Goal: Task Accomplishment & Management: Manage account settings

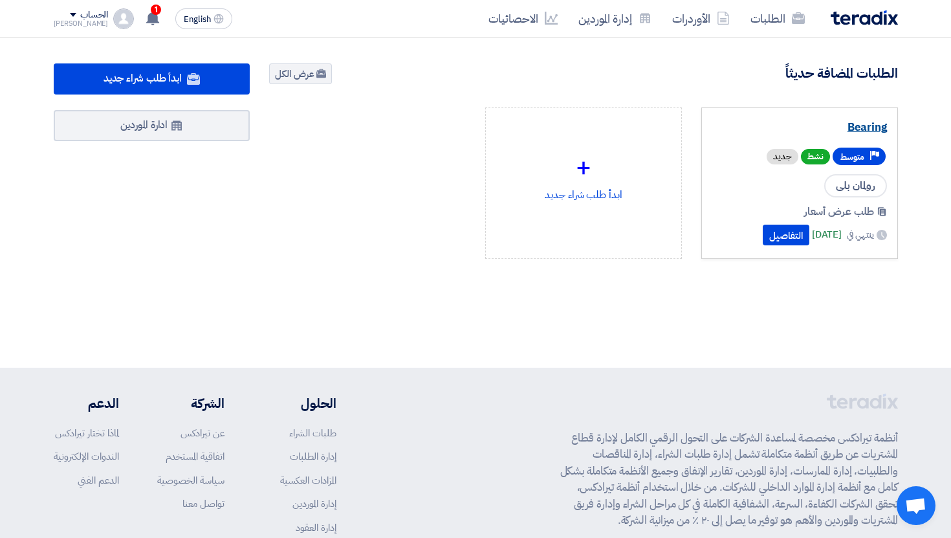
click at [867, 124] on link "Bearing" at bounding box center [800, 127] width 175 height 13
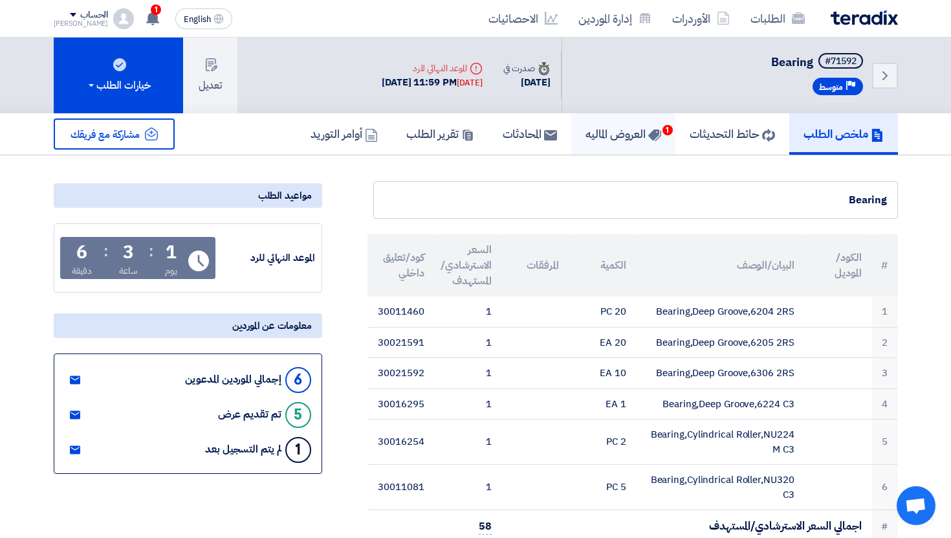
click at [592, 135] on h5 "العروض الماليه 1" at bounding box center [624, 133] width 76 height 15
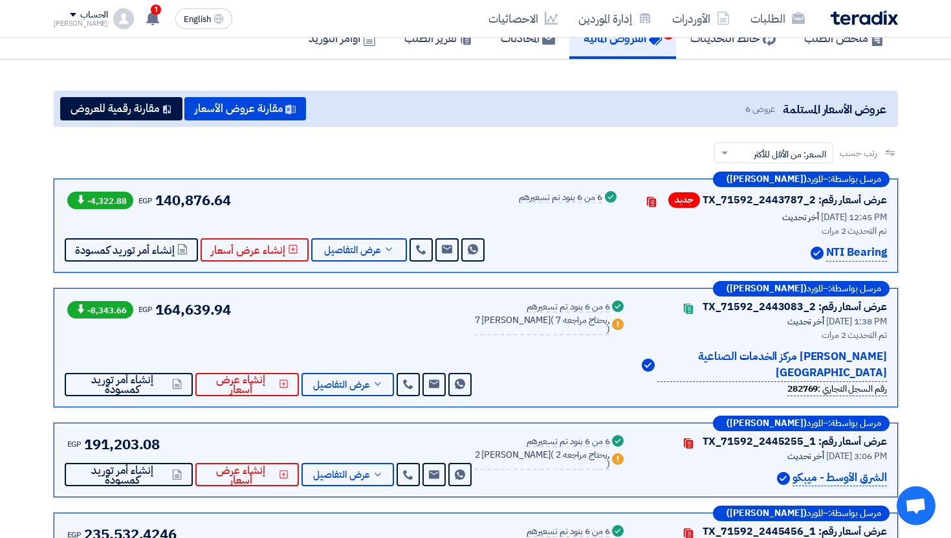
scroll to position [126, 0]
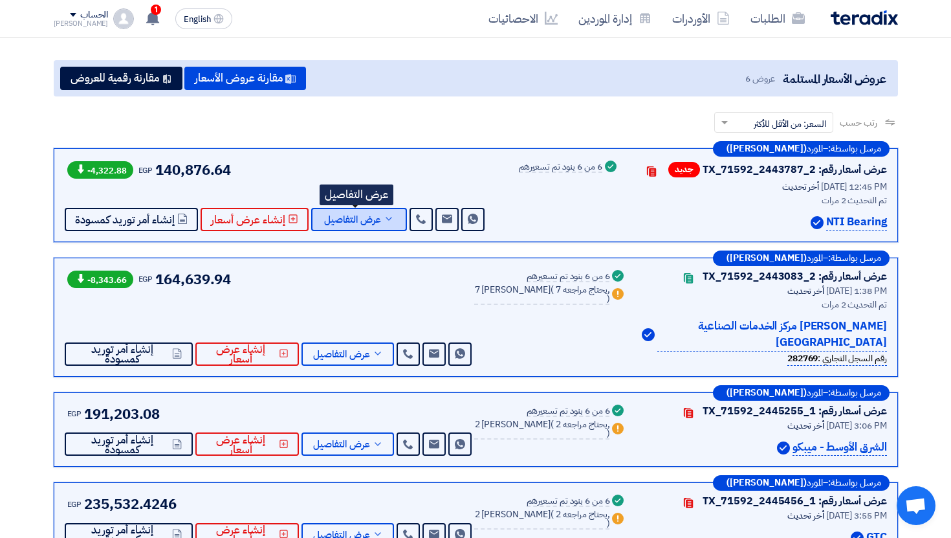
click at [369, 225] on span "عرض التفاصيل" at bounding box center [352, 220] width 57 height 10
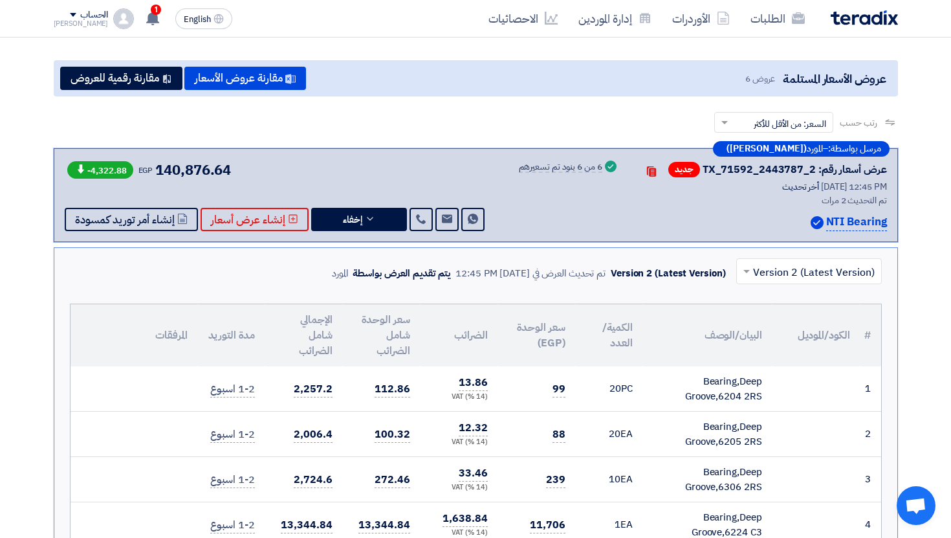
click at [793, 275] on input "text" at bounding box center [817, 271] width 120 height 21
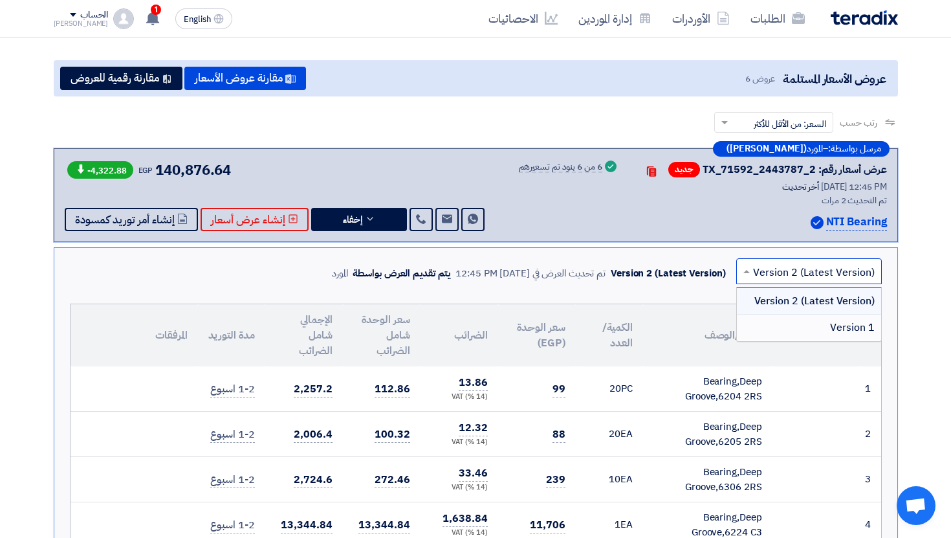
click at [792, 322] on div "Version 1" at bounding box center [809, 328] width 144 height 26
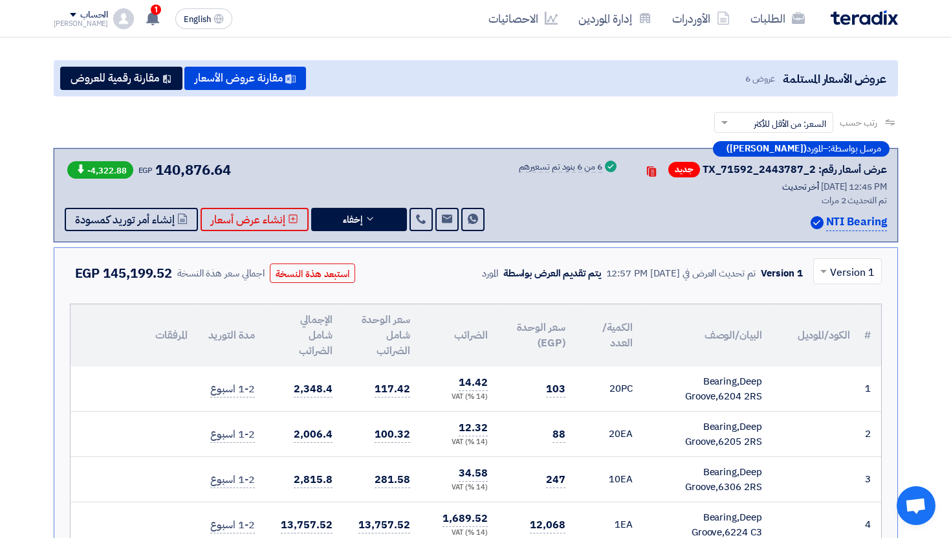
click at [821, 261] on div at bounding box center [847, 270] width 67 height 21
click at [828, 291] on div "Version 2 (Latest Version)" at bounding box center [847, 301] width 67 height 27
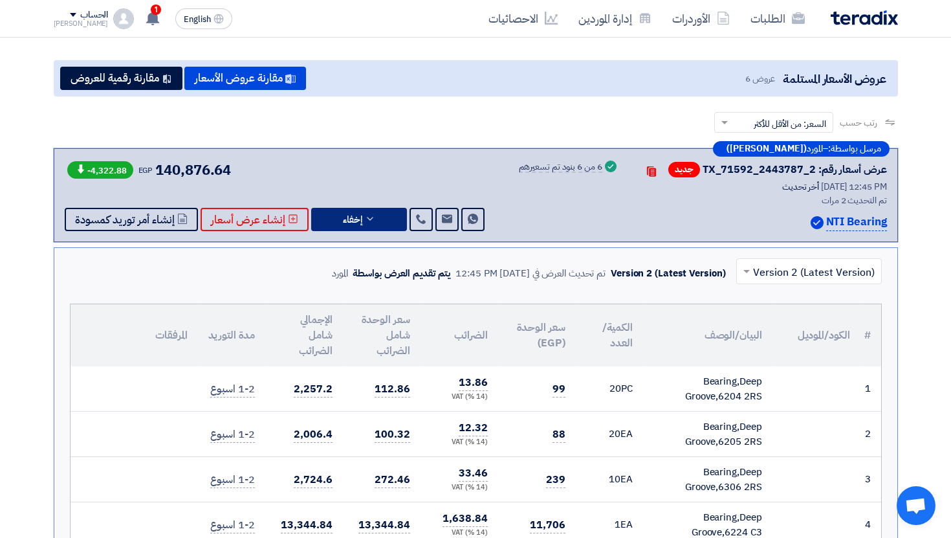
click at [371, 217] on icon at bounding box center [370, 219] width 10 height 10
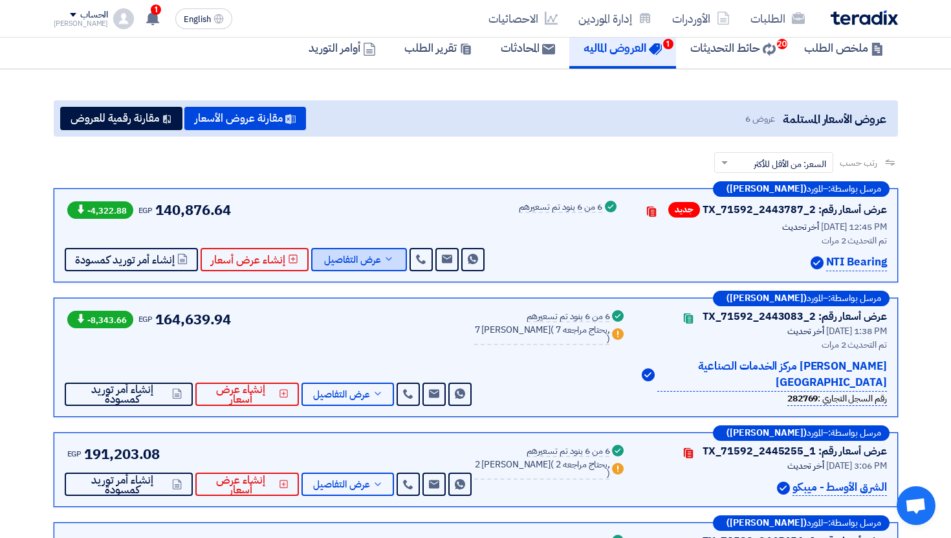
scroll to position [87, 0]
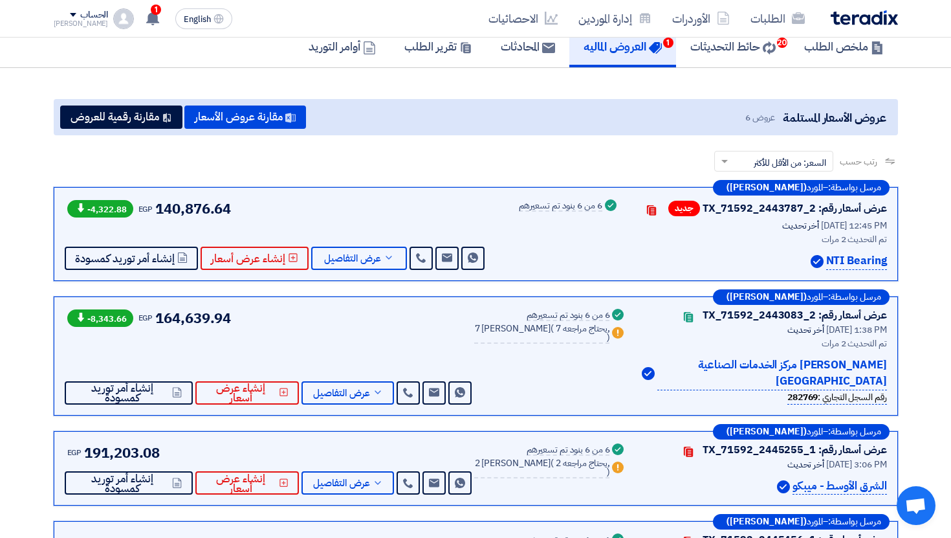
click at [208, 318] on span "164,639.94" at bounding box center [193, 317] width 76 height 21
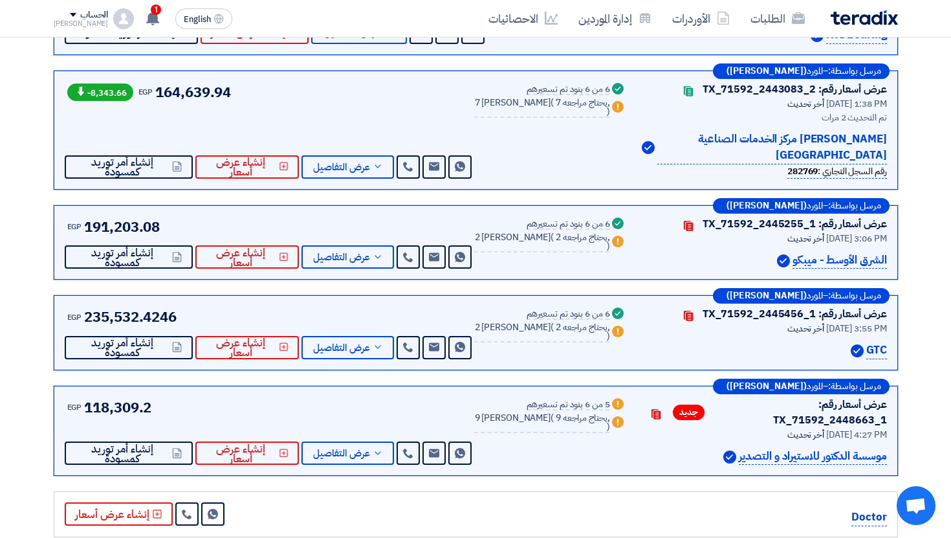
scroll to position [397, 0]
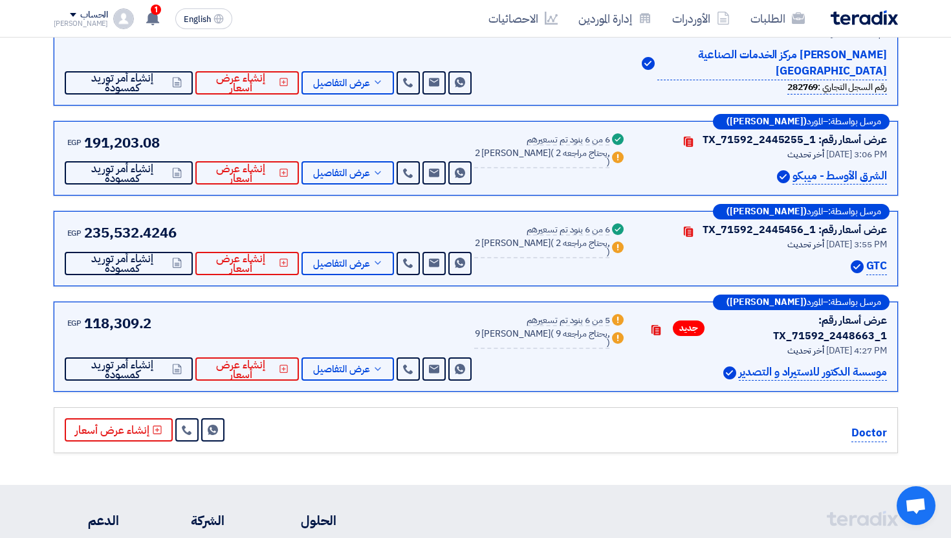
drag, startPoint x: 586, startPoint y: 322, endPoint x: 561, endPoint y: 340, distance: 31.2
click at [561, 340] on div "Warn 5 من 6 بنود تم تسعيرهم Warn 9 بديل مقدم ( 9 يحتاج مراجعه, )" at bounding box center [550, 347] width 152 height 69
click at [561, 340] on div "9 بديل مقدم ( 9 يحتاج مراجعه, )" at bounding box center [541, 338] width 135 height 19
drag, startPoint x: 597, startPoint y: 336, endPoint x: 537, endPoint y: 336, distance: 60.8
click at [537, 336] on div "9 بديل مقدم ( 9 يحتاج مراجعه, )" at bounding box center [541, 338] width 135 height 19
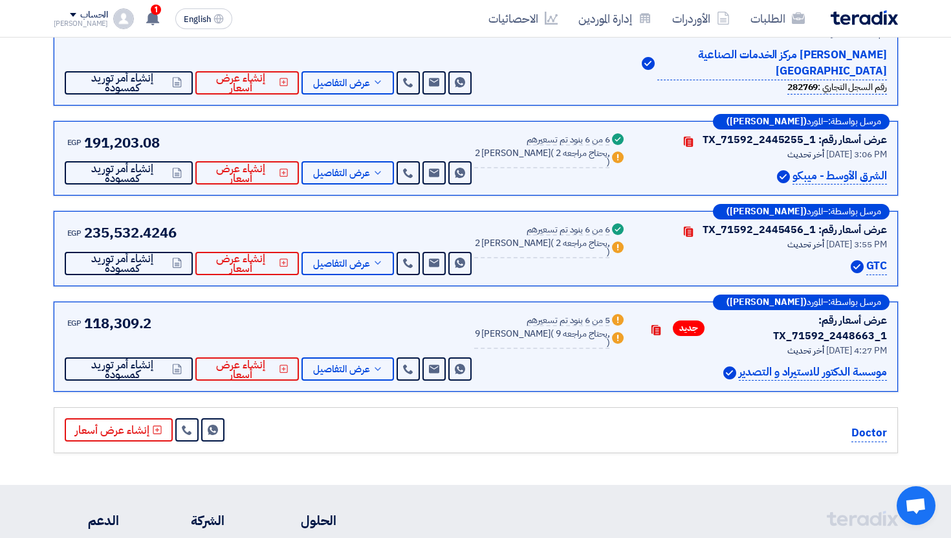
click at [556, 336] on span "9 يحتاج مراجعه," at bounding box center [583, 334] width 54 height 14
drag, startPoint x: 585, startPoint y: 330, endPoint x: 490, endPoint y: 330, distance: 95.1
click at [493, 330] on div "9 بديل مقدم ( 9 يحتاج مراجعه, )" at bounding box center [541, 338] width 135 height 19
click at [607, 336] on span ")" at bounding box center [608, 343] width 3 height 14
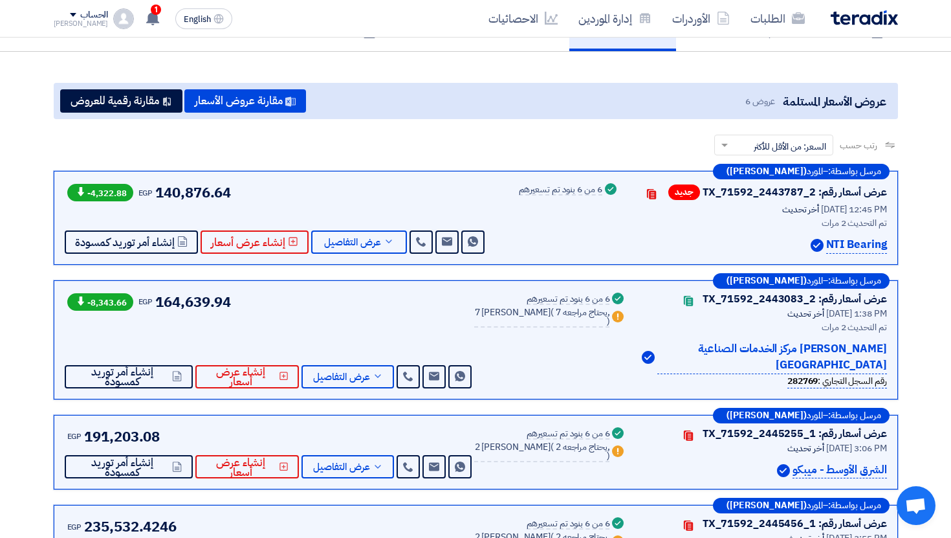
scroll to position [129, 0]
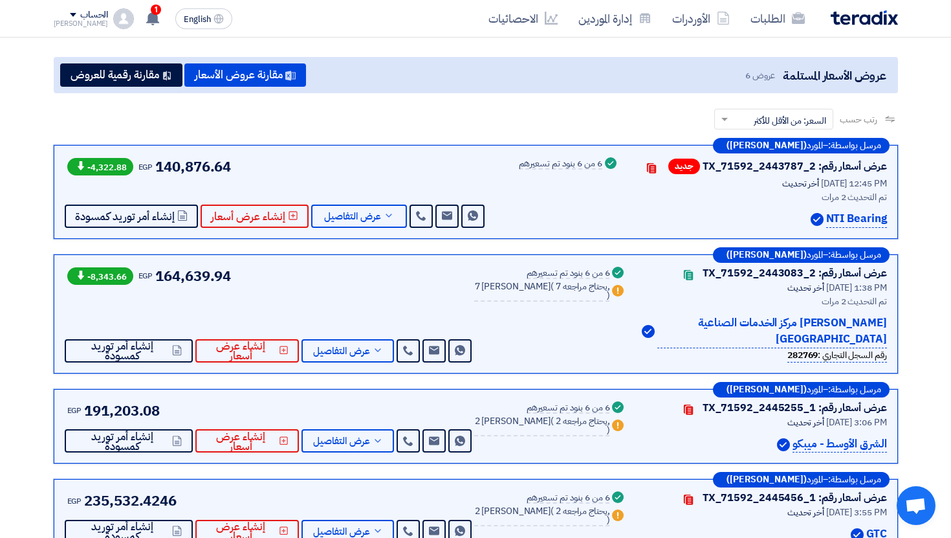
drag, startPoint x: 825, startPoint y: 217, endPoint x: 874, endPoint y: 217, distance: 49.2
click at [869, 217] on div "NTI Bearing" at bounding box center [761, 218] width 252 height 17
click at [874, 217] on p "NTI Bearing" at bounding box center [857, 218] width 61 height 17
drag, startPoint x: 884, startPoint y: 217, endPoint x: 792, endPoint y: 219, distance: 92.6
click at [792, 219] on div "NTI Bearing" at bounding box center [761, 218] width 252 height 17
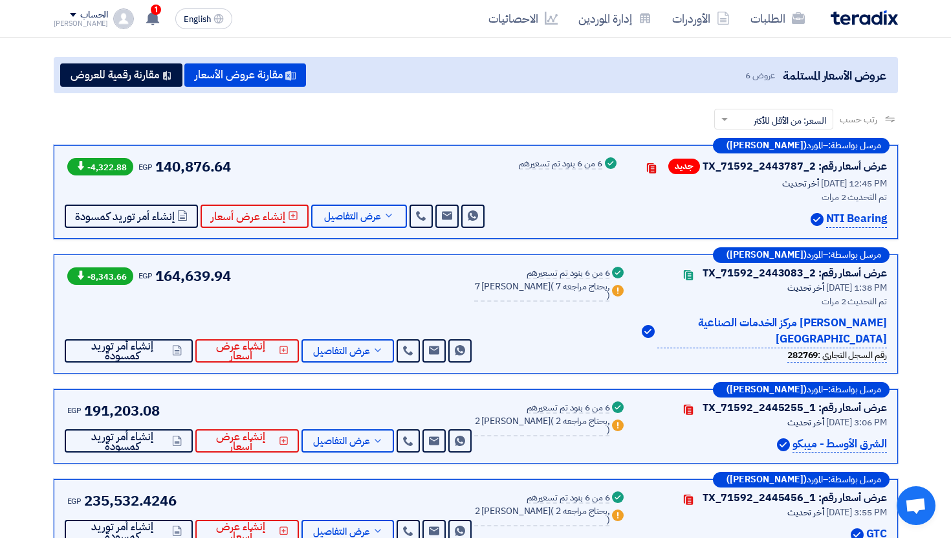
click at [792, 219] on div "NTI Bearing" at bounding box center [761, 218] width 252 height 17
drag, startPoint x: 898, startPoint y: 221, endPoint x: 782, endPoint y: 221, distance: 116.5
click at [782, 221] on div "مرسل بواسطة: – المورد (Mohamed Magdy) عرض أسعار رقم: TX_71592_2443787_2 جديد Co…" at bounding box center [476, 435] width 864 height 581
click at [782, 221] on div "NTI Bearing" at bounding box center [761, 218] width 252 height 17
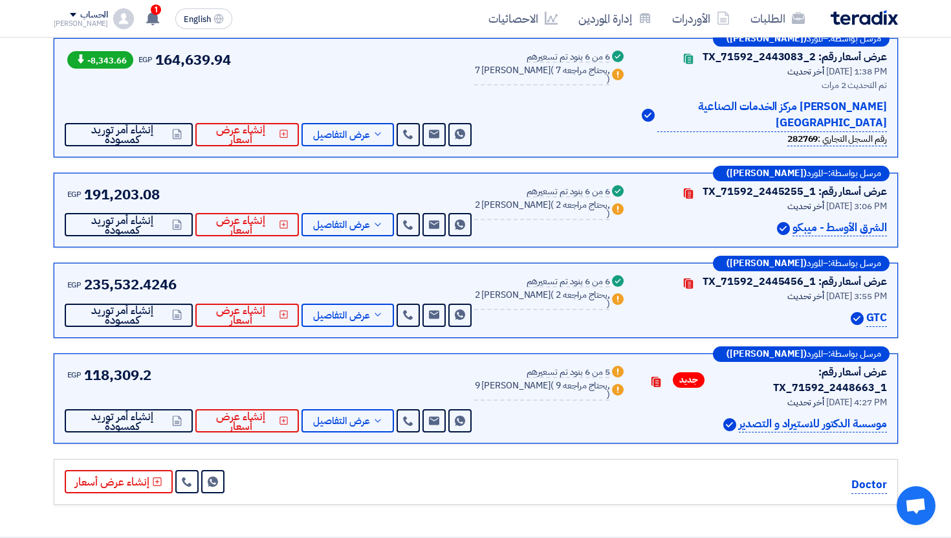
scroll to position [0, 0]
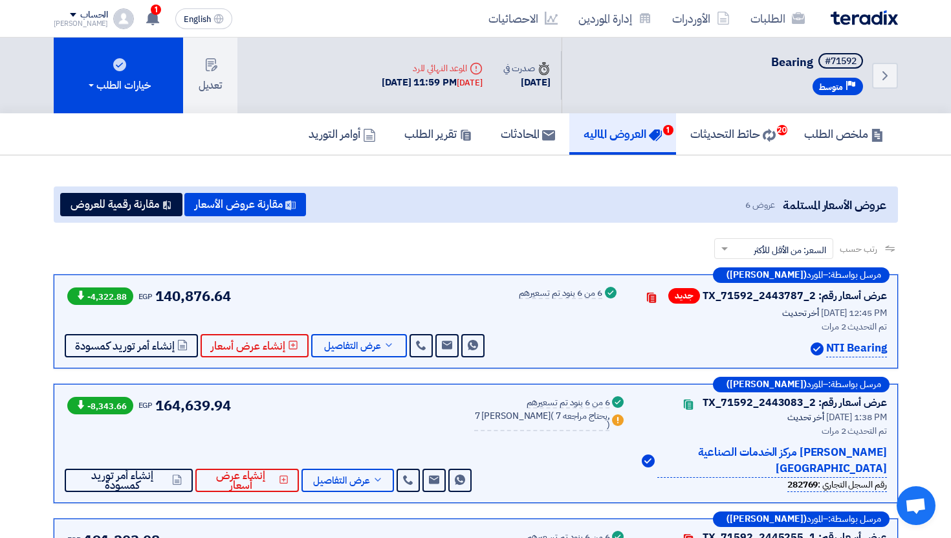
drag, startPoint x: 82, startPoint y: 295, endPoint x: 170, endPoint y: 295, distance: 88.0
click at [170, 295] on div "-4,322.88 EGP 140,876.64" at bounding box center [148, 295] width 167 height 21
click at [170, 295] on span "140,876.64" at bounding box center [193, 295] width 76 height 21
click at [247, 276] on div "مرسل بواسطة: – المورد (Mohamed Magdy) عرض أسعار رقم: TX_71592_2443787_2 جديد Co…" at bounding box center [476, 321] width 845 height 94
click at [540, 18] on link "الاحصائيات" at bounding box center [523, 18] width 90 height 30
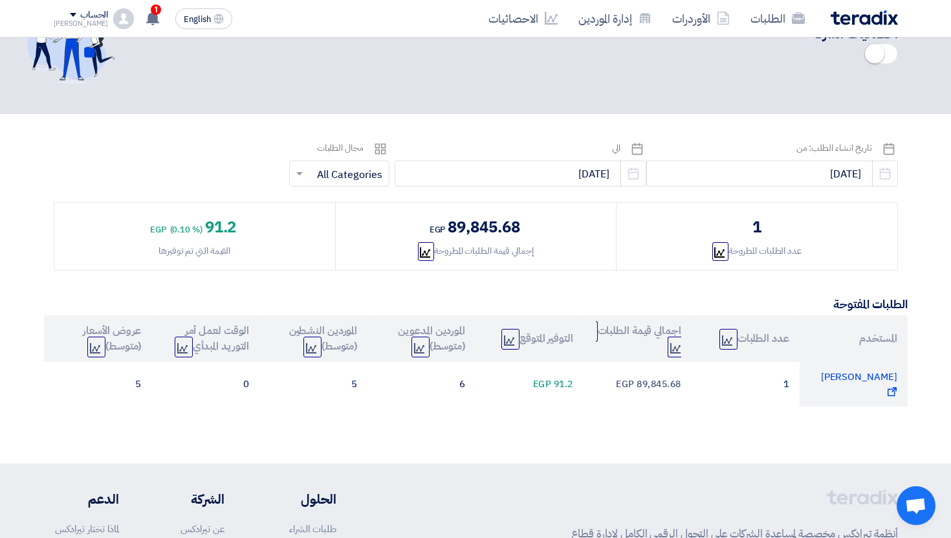
scroll to position [56, 0]
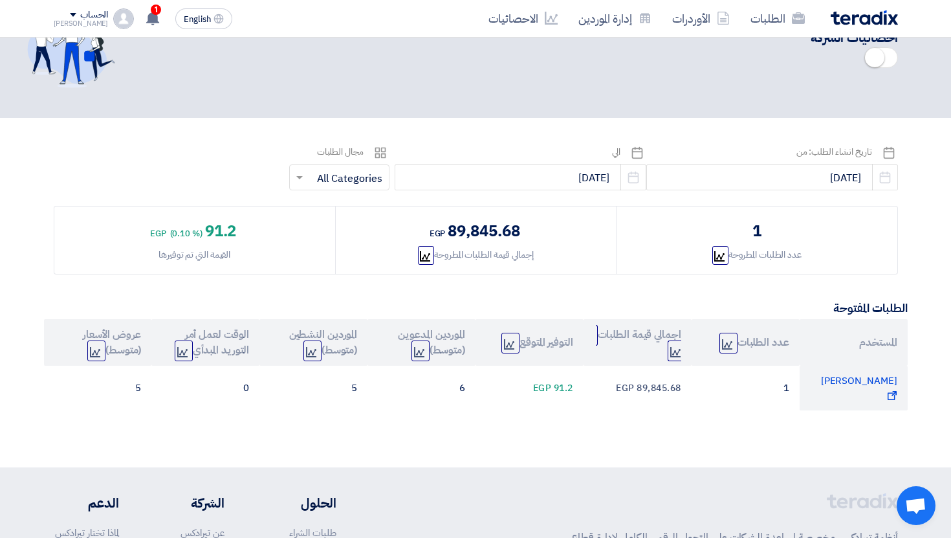
drag, startPoint x: 452, startPoint y: 235, endPoint x: 521, endPoint y: 235, distance: 68.6
click at [520, 235] on span "89,845.68" at bounding box center [484, 230] width 72 height 23
click at [521, 235] on div "egp 89,845.68" at bounding box center [476, 230] width 93 height 23
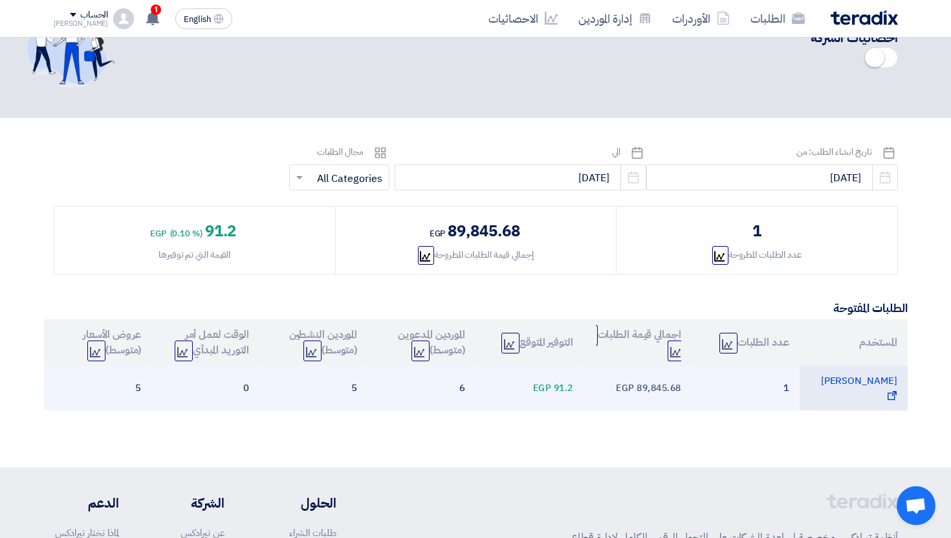
drag, startPoint x: 586, startPoint y: 394, endPoint x: 542, endPoint y: 394, distance: 44.0
click at [544, 394] on tr "Mohammed Bakry Show Projects 1 egp 89,845.68 egp 91.2 6 5 0 5" at bounding box center [476, 388] width 864 height 45
click at [542, 394] on span "egp" at bounding box center [542, 388] width 19 height 14
click at [559, 394] on span "91.2" at bounding box center [563, 388] width 19 height 14
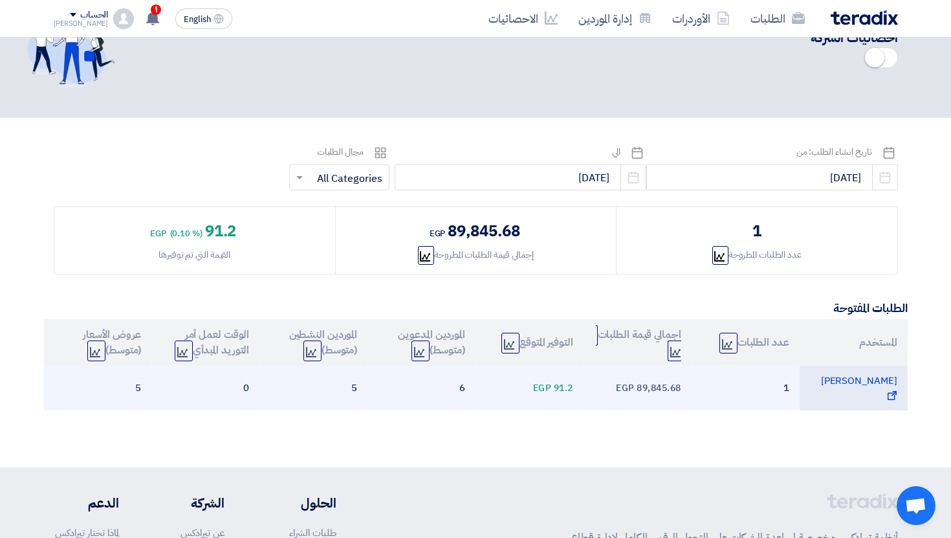
click at [559, 394] on span "91.2" at bounding box center [563, 388] width 19 height 14
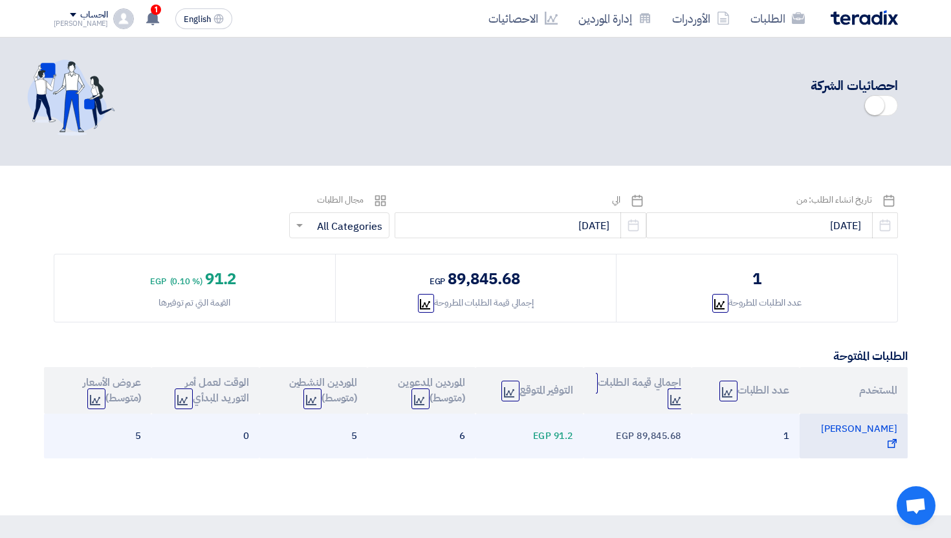
scroll to position [0, 0]
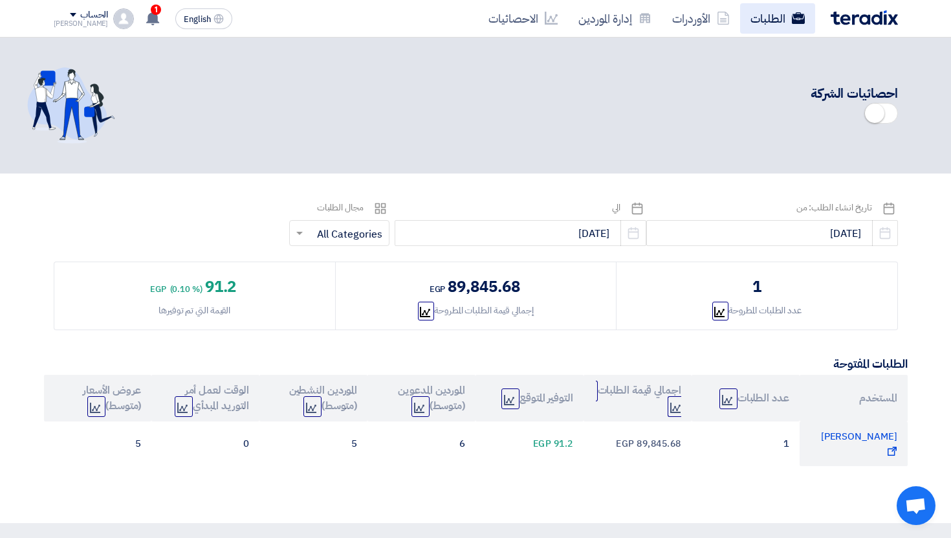
click at [768, 19] on link "الطلبات" at bounding box center [777, 18] width 75 height 30
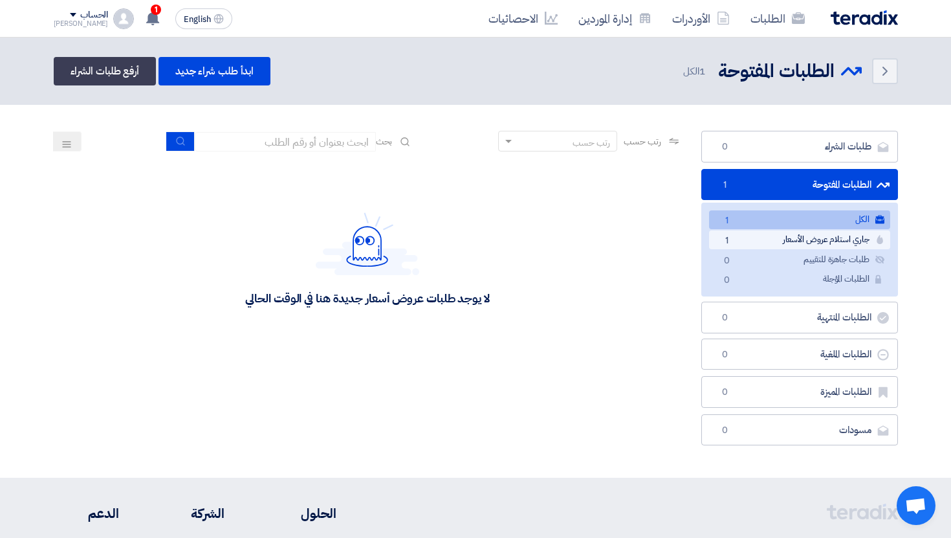
click at [808, 241] on link "جاري استلام عروض الأسعار جاري استلام عروض الأسعار 1" at bounding box center [799, 239] width 181 height 19
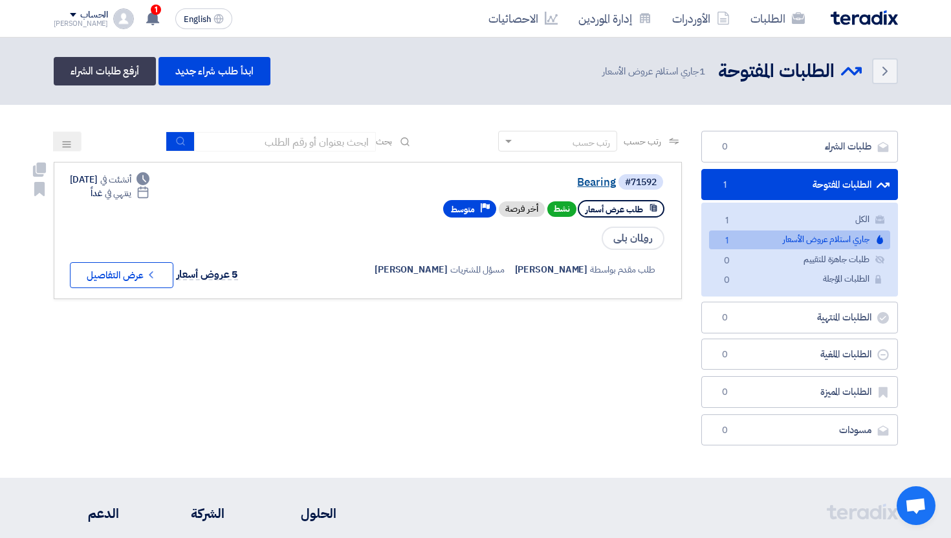
click at [597, 186] on link "Bearing" at bounding box center [486, 183] width 259 height 12
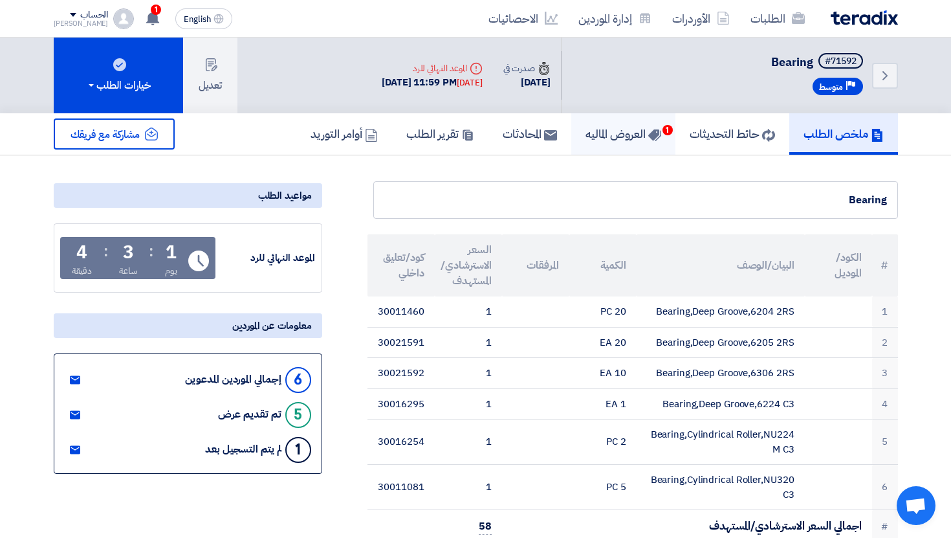
click at [602, 146] on link "العروض الماليه 1" at bounding box center [624, 133] width 104 height 41
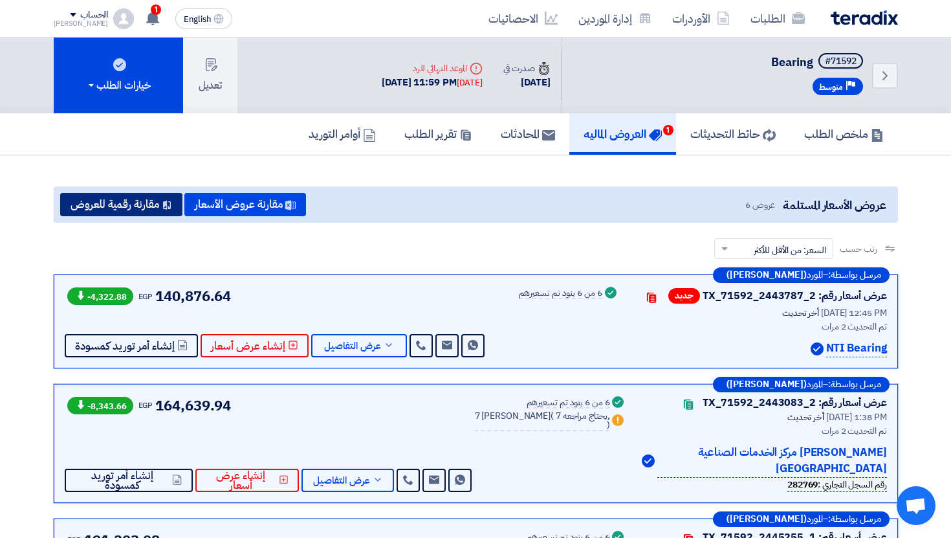
click at [146, 203] on button "مقارنة رقمية للعروض" at bounding box center [121, 204] width 122 height 23
click at [188, 16] on span "English" at bounding box center [197, 19] width 27 height 9
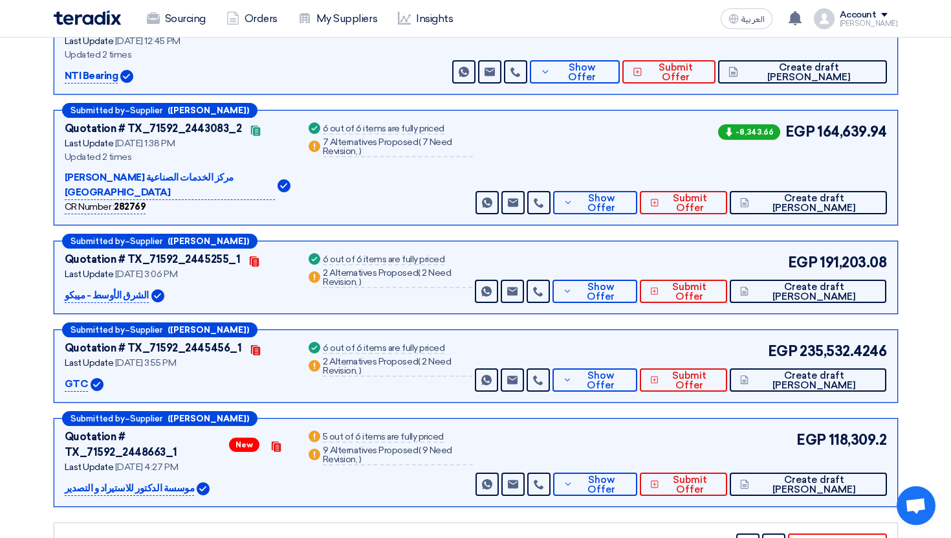
scroll to position [117, 0]
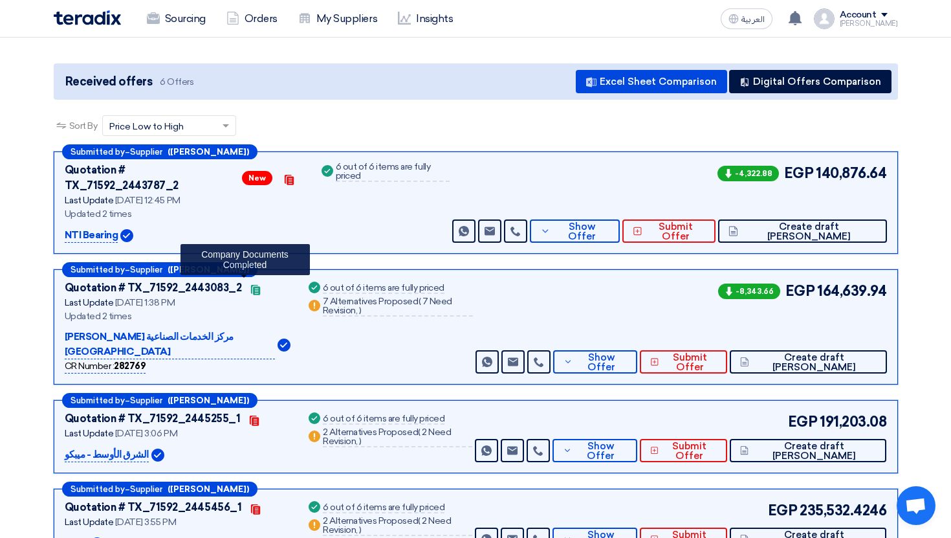
click at [250, 285] on icon "Contacts" at bounding box center [255, 290] width 10 height 10
click at [236, 329] on p "عادل محفوظ جرجس وشركاه مركز الخدمات الصناعية داتكو" at bounding box center [170, 344] width 210 height 30
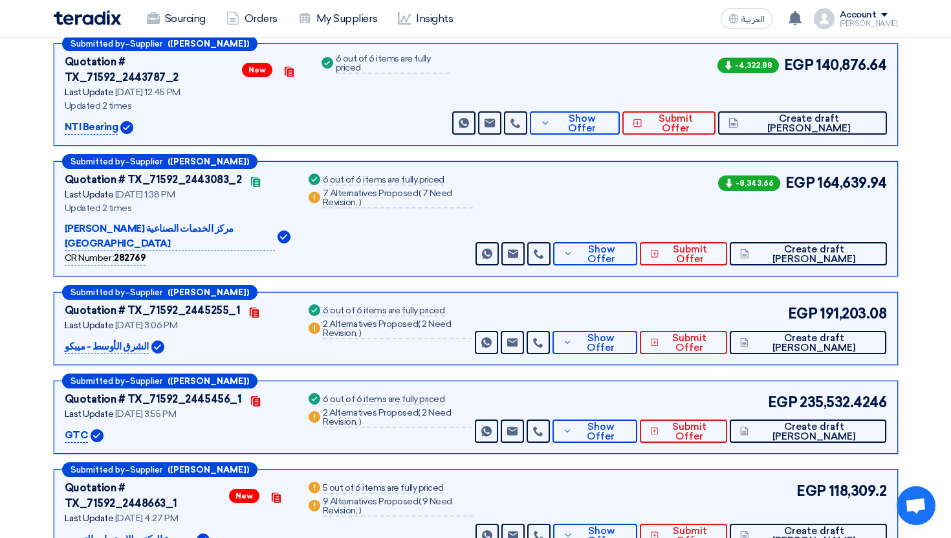
scroll to position [0, 0]
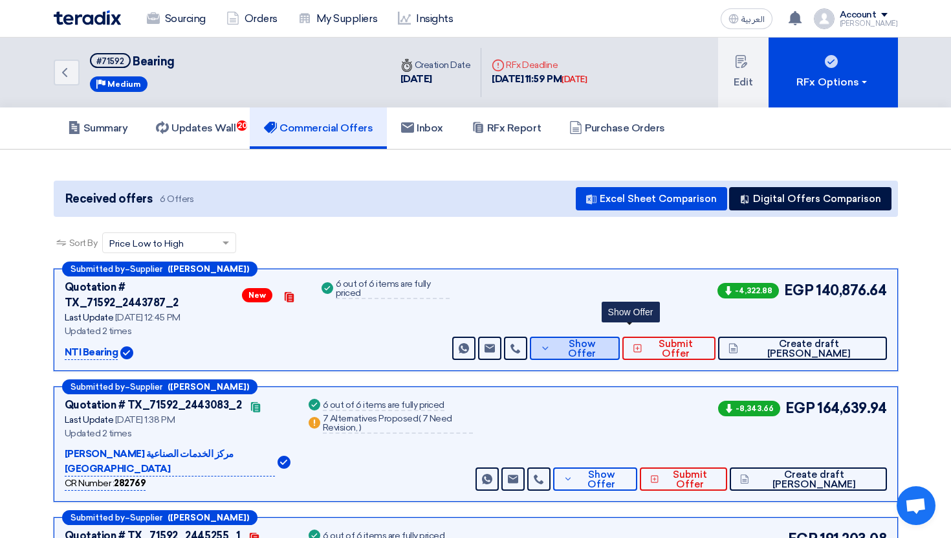
click at [620, 337] on button "Show Offer" at bounding box center [575, 348] width 90 height 23
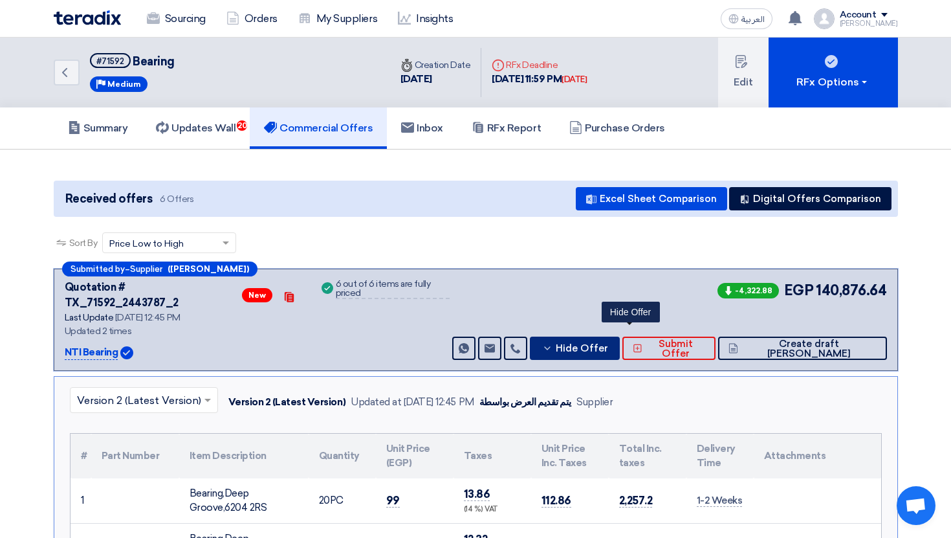
click at [608, 344] on span "Hide Offer" at bounding box center [582, 349] width 52 height 10
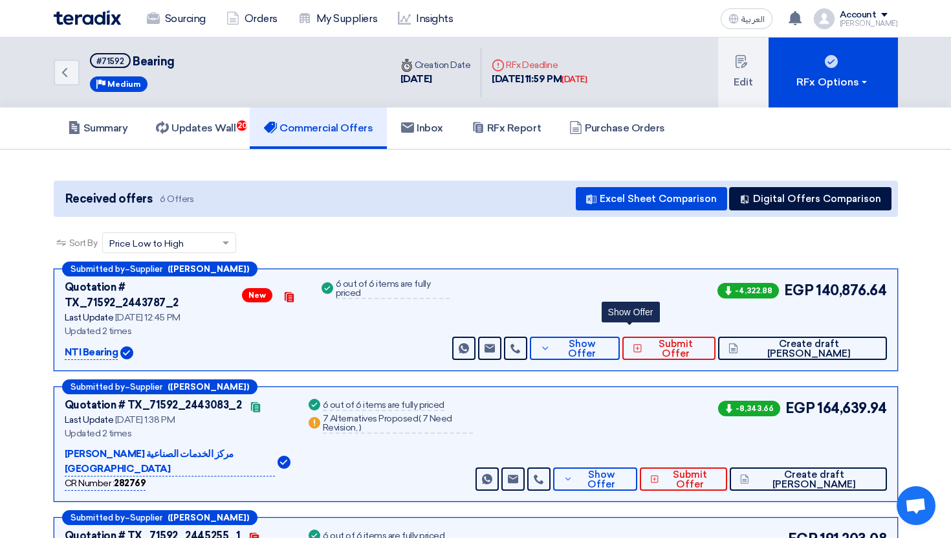
click at [291, 344] on div "NTI Bearing" at bounding box center [184, 352] width 239 height 16
click at [232, 145] on link "Updates Wall 20" at bounding box center [196, 127] width 108 height 41
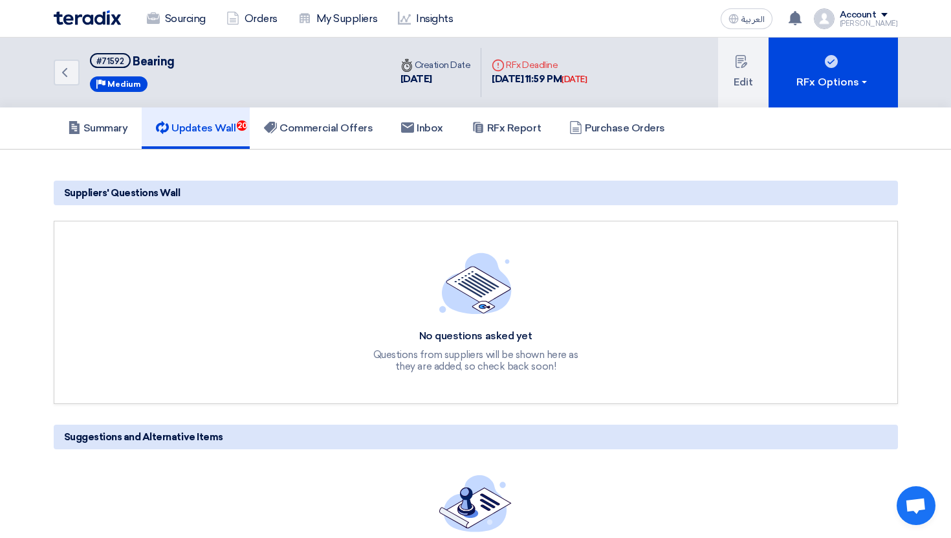
click at [232, 145] on link "Updates Wall 20" at bounding box center [196, 127] width 108 height 41
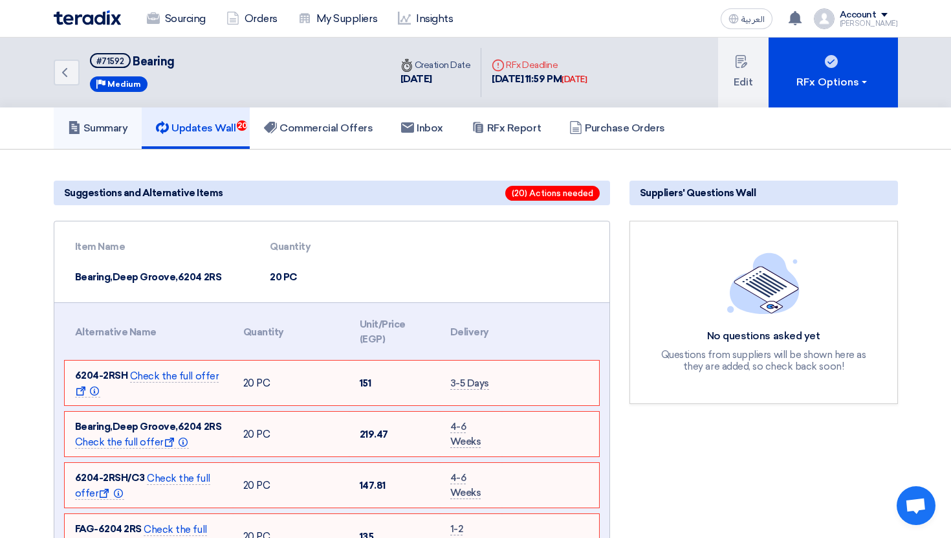
click at [115, 129] on h5 "Summary" at bounding box center [98, 128] width 60 height 13
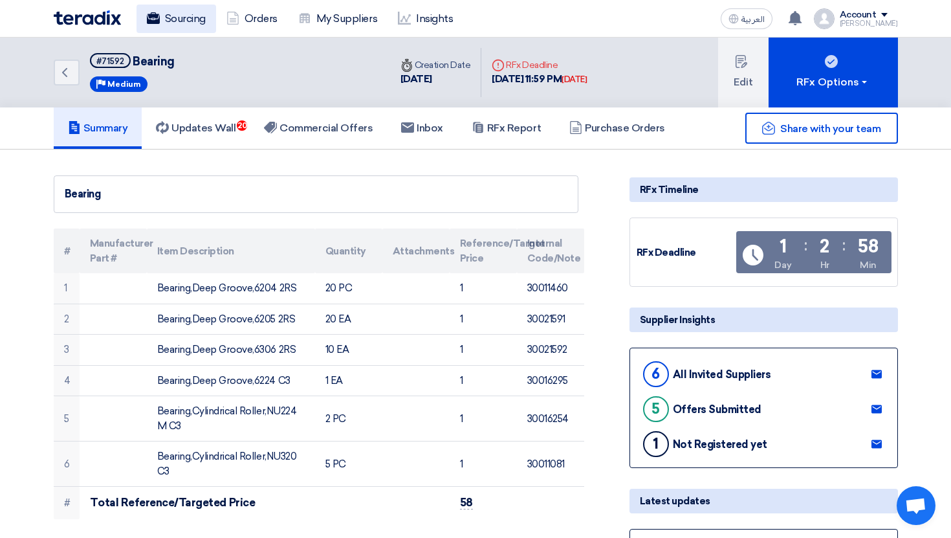
click at [190, 28] on link "Sourcing" at bounding box center [177, 19] width 80 height 28
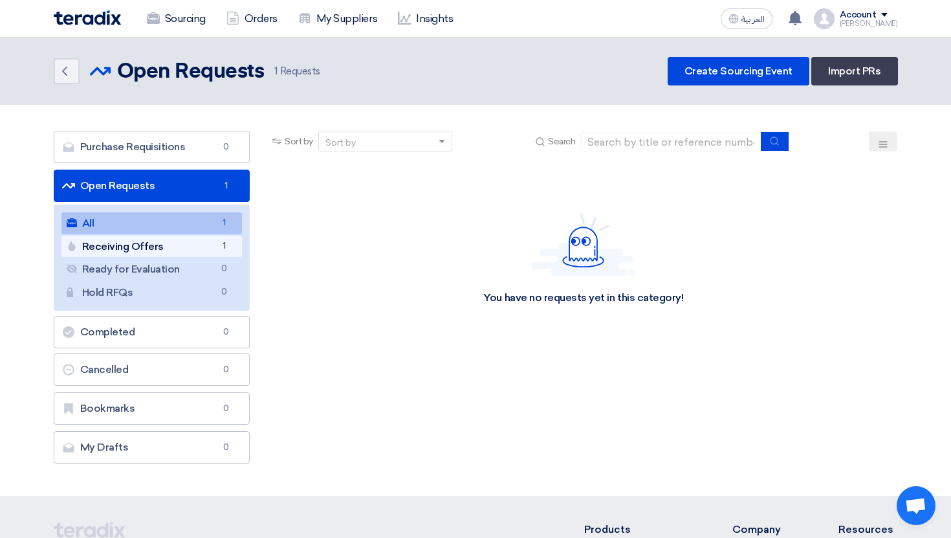
click at [198, 244] on link "Receiving Offers Receiving Offers 1" at bounding box center [151, 247] width 181 height 22
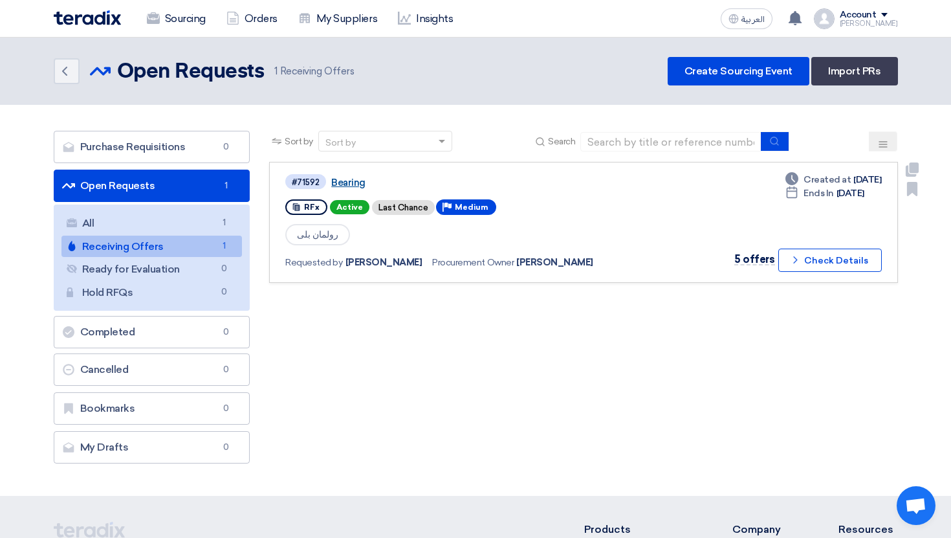
click at [350, 185] on link "Bearing" at bounding box center [493, 183] width 324 height 12
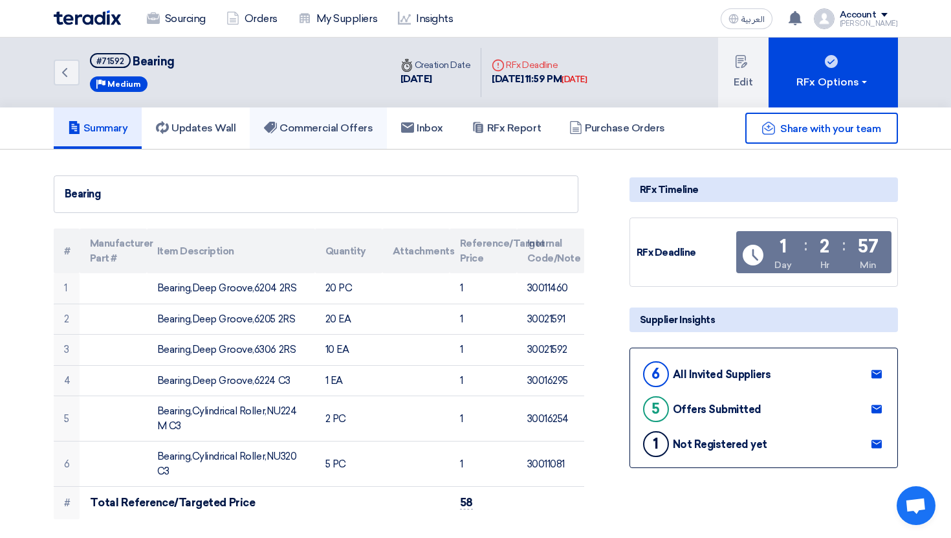
click at [315, 129] on h5 "Commercial Offers" at bounding box center [318, 128] width 109 height 13
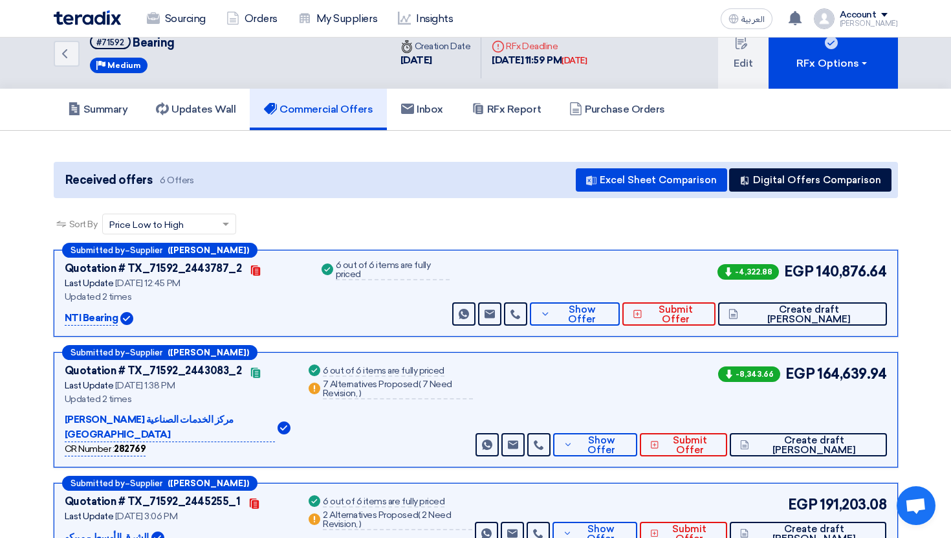
scroll to position [19, 0]
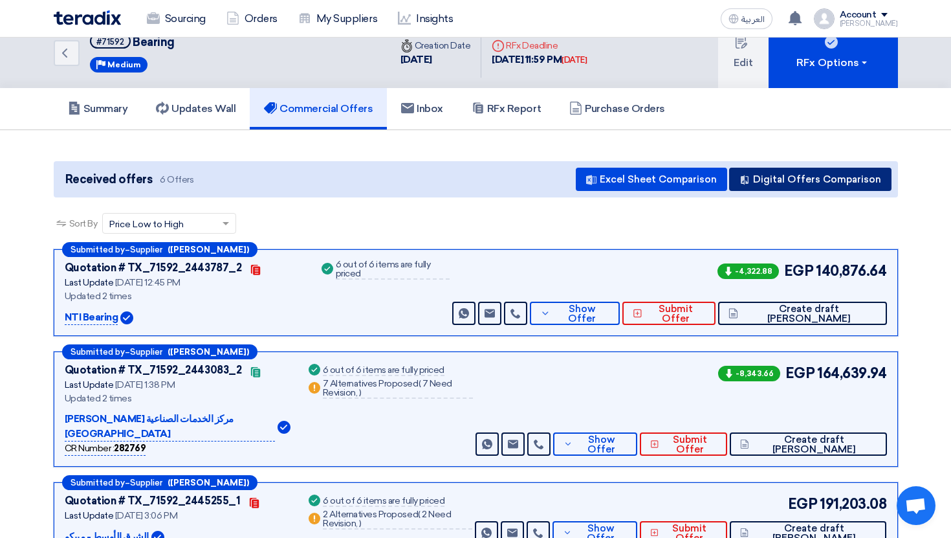
click at [806, 183] on button "Digital Offers Comparison" at bounding box center [810, 179] width 162 height 23
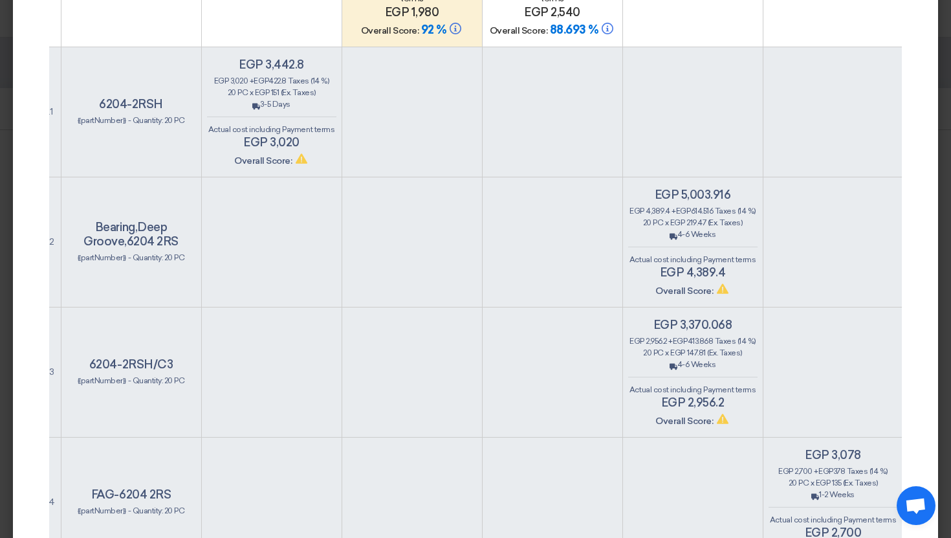
scroll to position [335, 0]
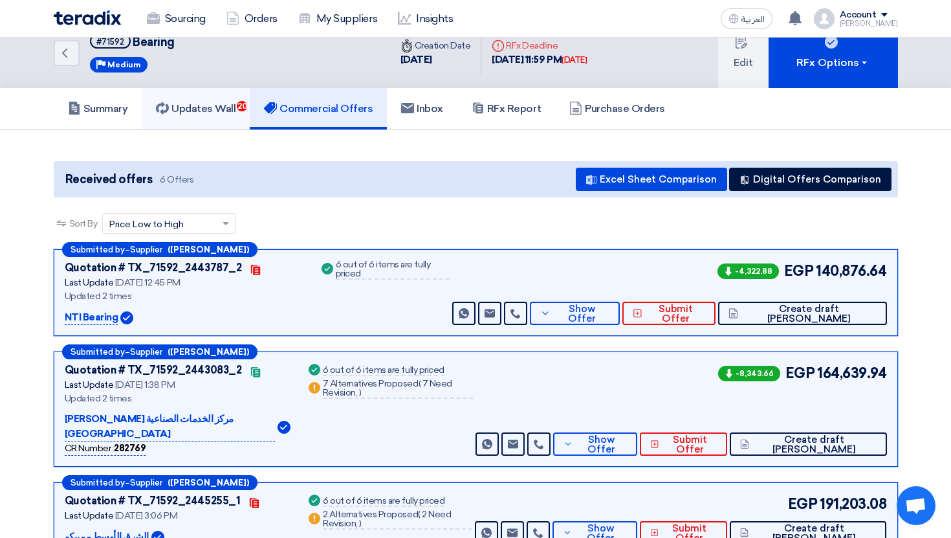
click at [238, 121] on link "Updates Wall 20" at bounding box center [196, 108] width 108 height 41
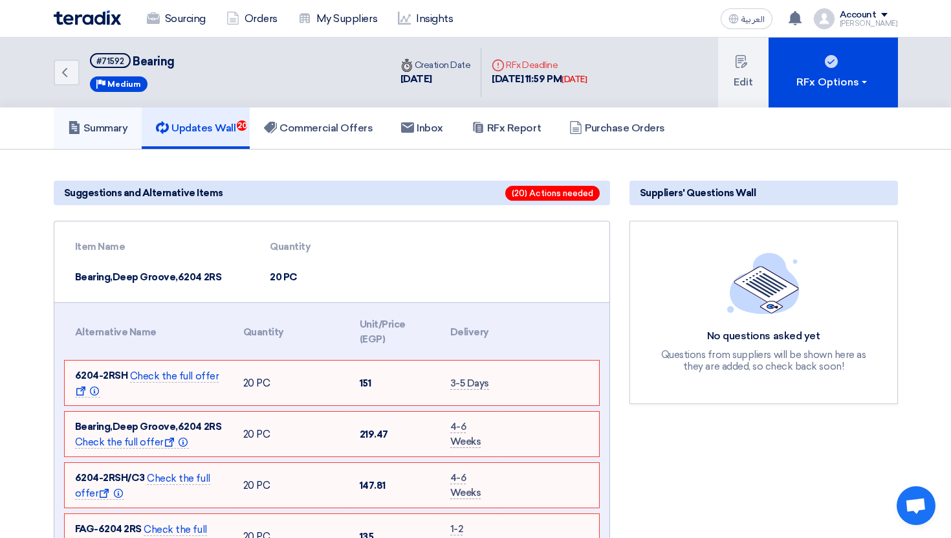
click at [100, 120] on link "Summary" at bounding box center [98, 127] width 89 height 41
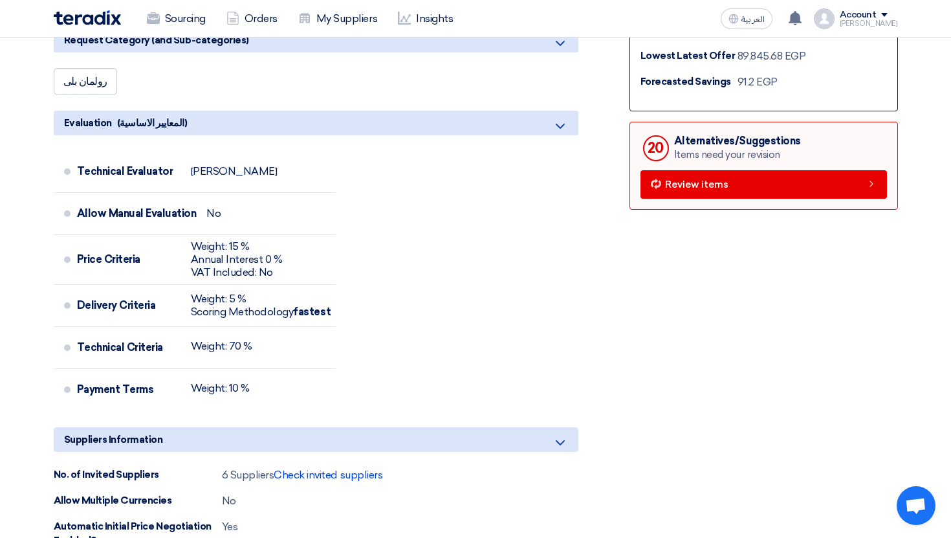
scroll to position [577, 0]
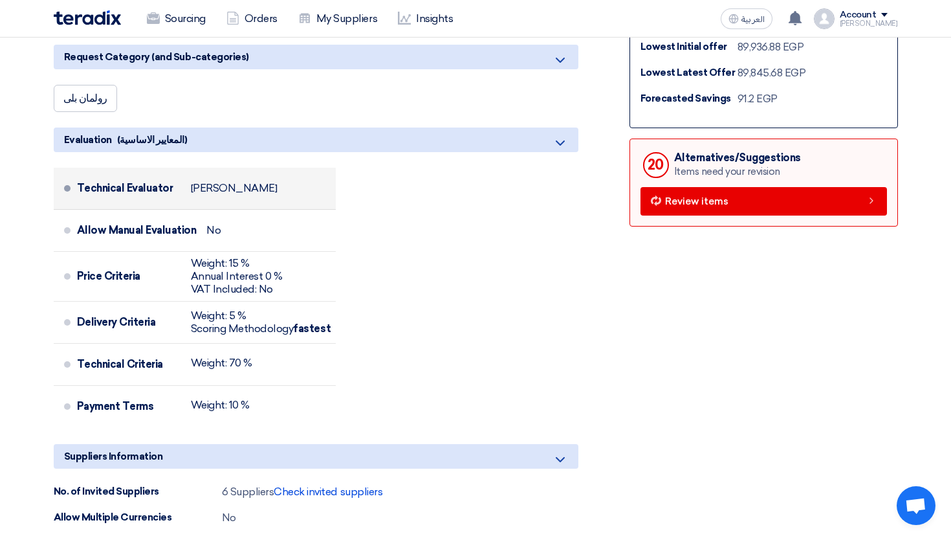
drag, startPoint x: 184, startPoint y: 184, endPoint x: 281, endPoint y: 184, distance: 96.4
click at [267, 184] on div "Technical Evaluator Ahmed Atef" at bounding box center [204, 188] width 254 height 31
click at [281, 184] on div "Technical Evaluator Ahmed Atef" at bounding box center [204, 188] width 254 height 31
click at [874, 13] on div "Account" at bounding box center [858, 15] width 37 height 11
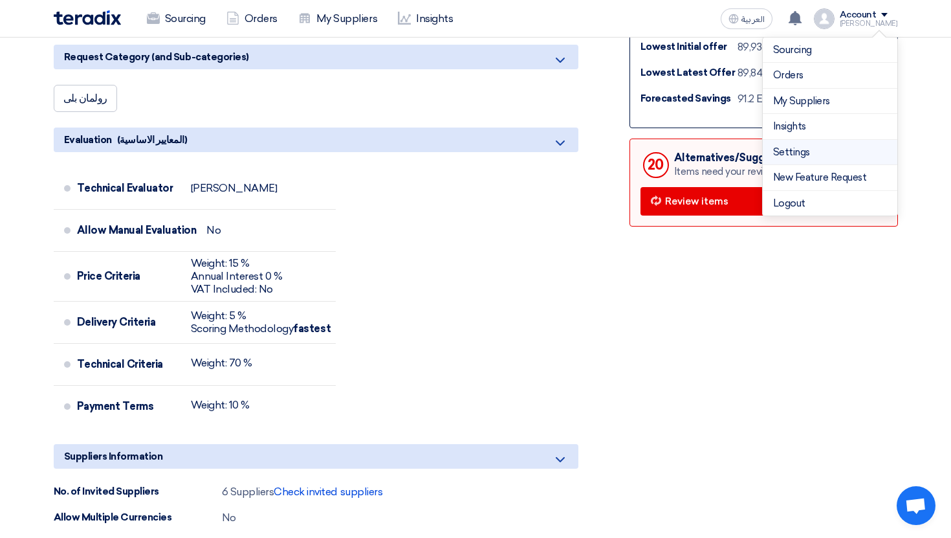
click at [819, 156] on link "Settings" at bounding box center [830, 152] width 114 height 15
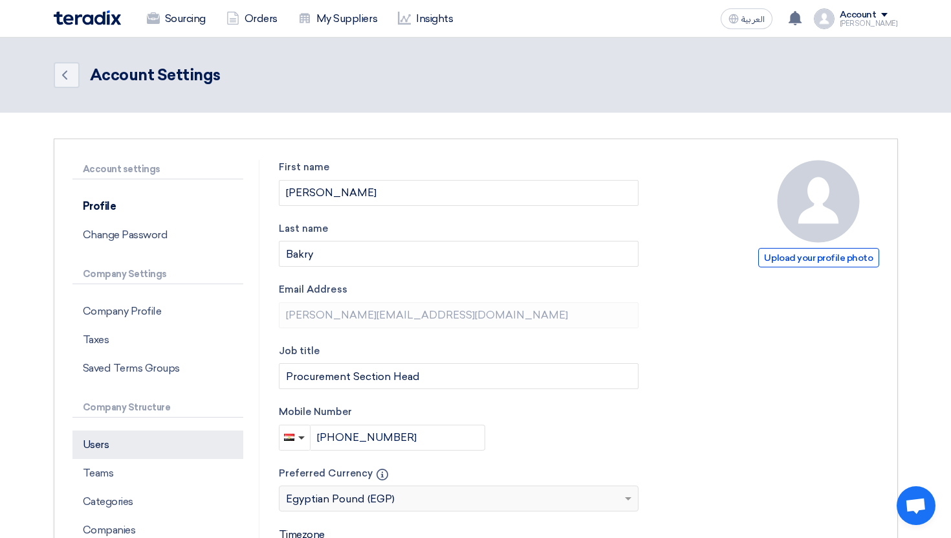
click at [165, 430] on p "Users" at bounding box center [157, 444] width 171 height 28
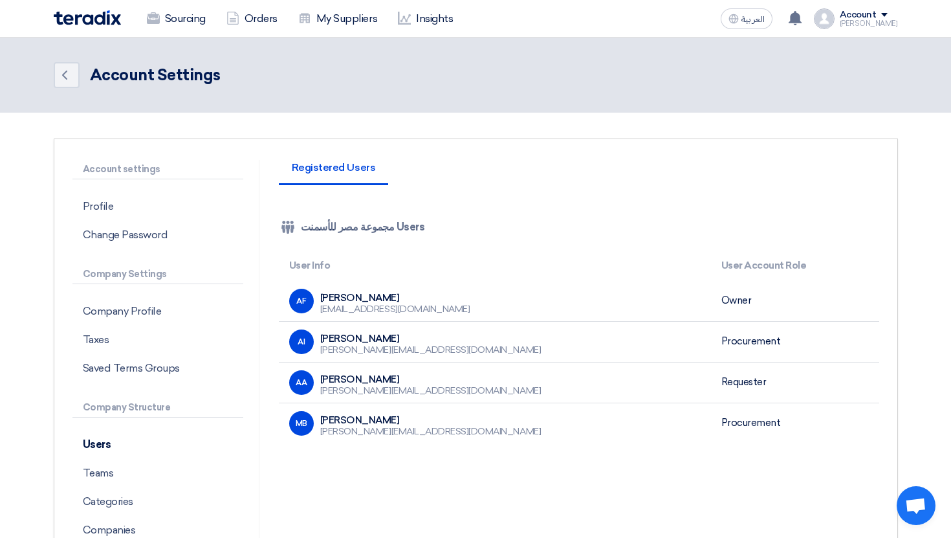
drag, startPoint x: 720, startPoint y: 382, endPoint x: 792, endPoint y: 382, distance: 72.5
click at [792, 382] on td "Requester" at bounding box center [795, 382] width 168 height 41
drag, startPoint x: 320, startPoint y: 391, endPoint x: 450, endPoint y: 391, distance: 130.1
click at [450, 391] on div "AA Ahmed Atef a.atef@misrcementminya.com" at bounding box center [495, 382] width 412 height 25
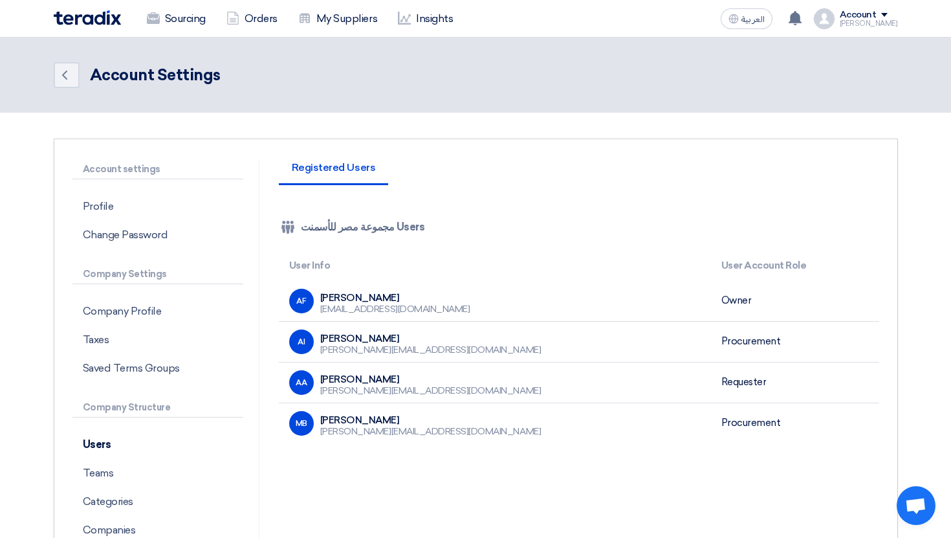
copy div "a.atef@misrcementminya.com"
